Goal: Task Accomplishment & Management: Manage account settings

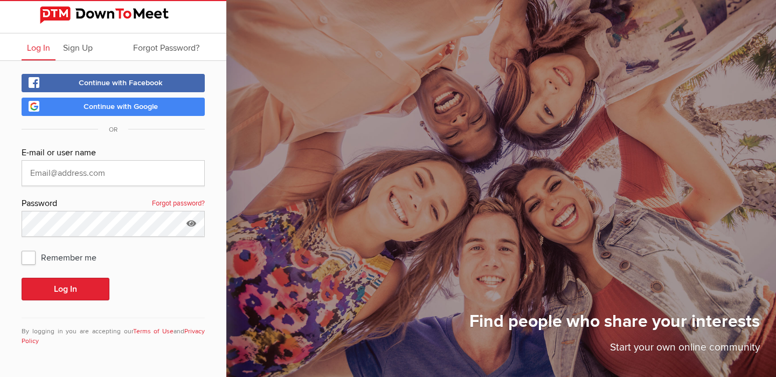
click at [44, 172] on input "text" at bounding box center [113, 173] width 183 height 26
click at [70, 179] on input "text" at bounding box center [113, 173] width 183 height 26
type input "Nevernegative"
click at [27, 254] on span "Remember me" at bounding box center [65, 256] width 86 height 19
click at [22, 247] on input "Remember me" at bounding box center [21, 247] width 1 height 1
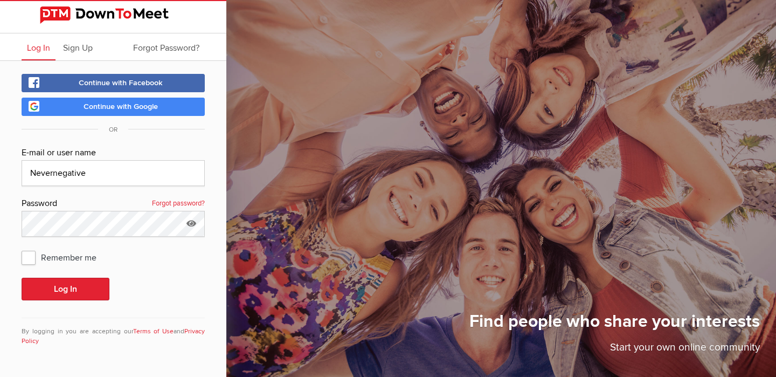
checkbox input "true"
click at [49, 288] on button "Log In" at bounding box center [66, 289] width 88 height 23
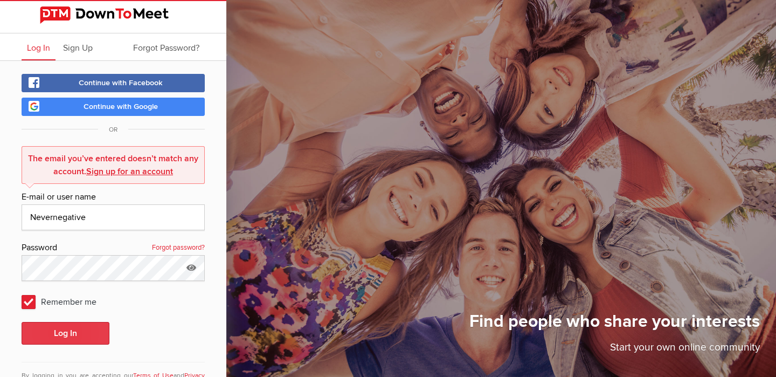
scroll to position [39, 0]
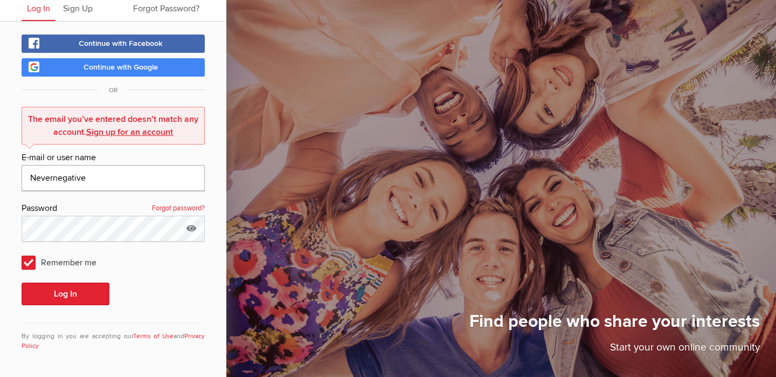
click at [64, 182] on input "Nevernegative" at bounding box center [113, 178] width 183 height 26
type input "[PERSON_NAME][EMAIL_ADDRESS][DOMAIN_NAME]"
click at [52, 297] on button "Log In" at bounding box center [66, 293] width 88 height 23
click at [52, 296] on button "Log In" at bounding box center [66, 293] width 88 height 23
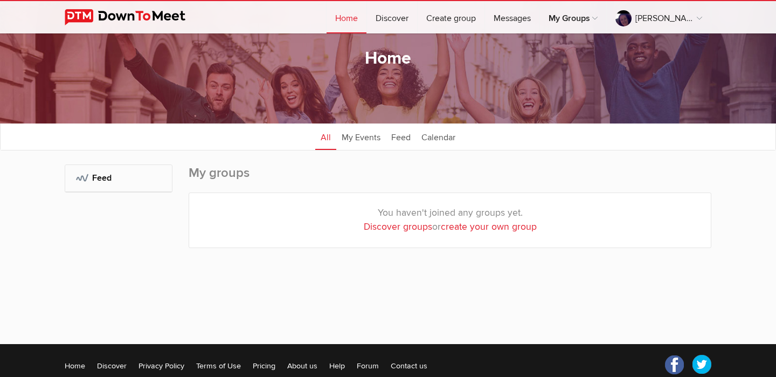
scroll to position [46, 0]
